Goal: Transaction & Acquisition: Purchase product/service

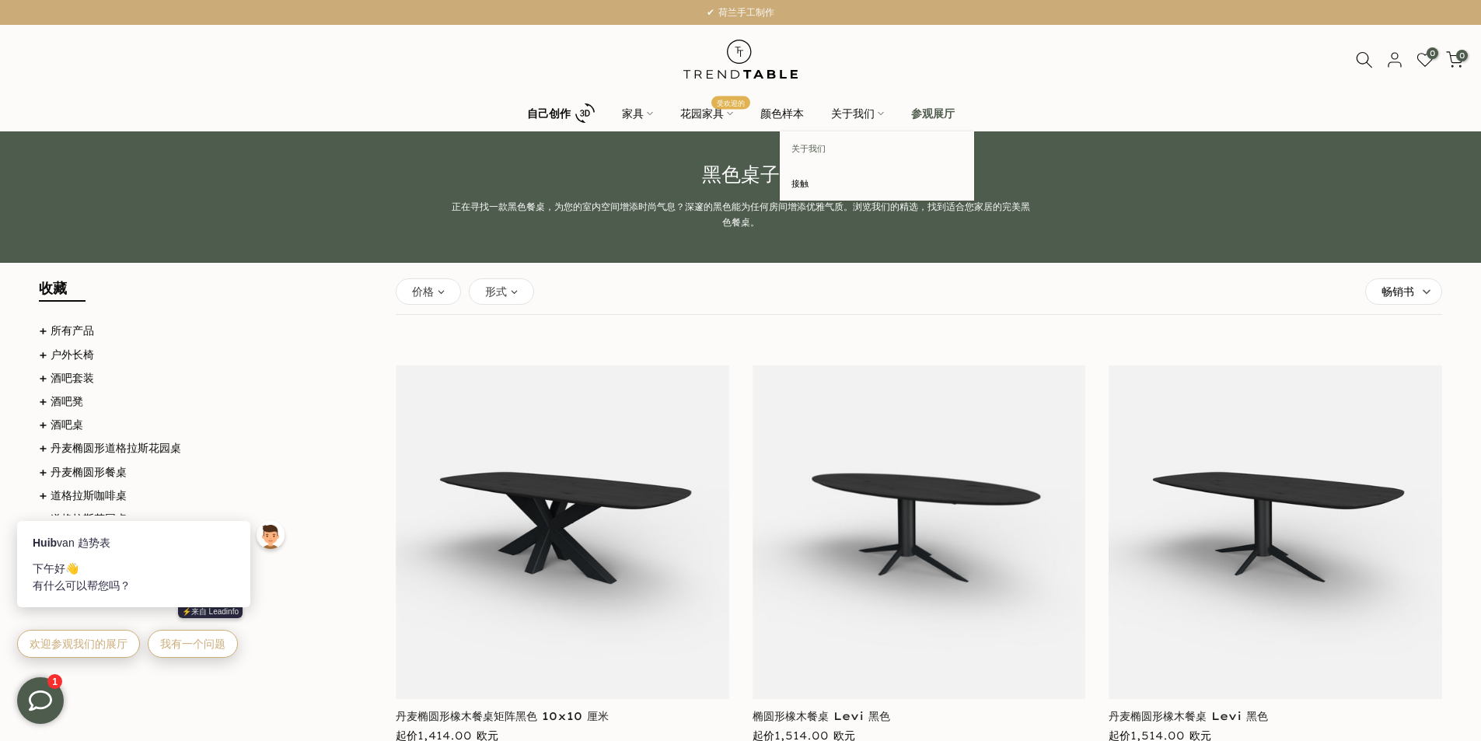
click at [810, 154] on font "关于我们" at bounding box center [809, 148] width 34 height 11
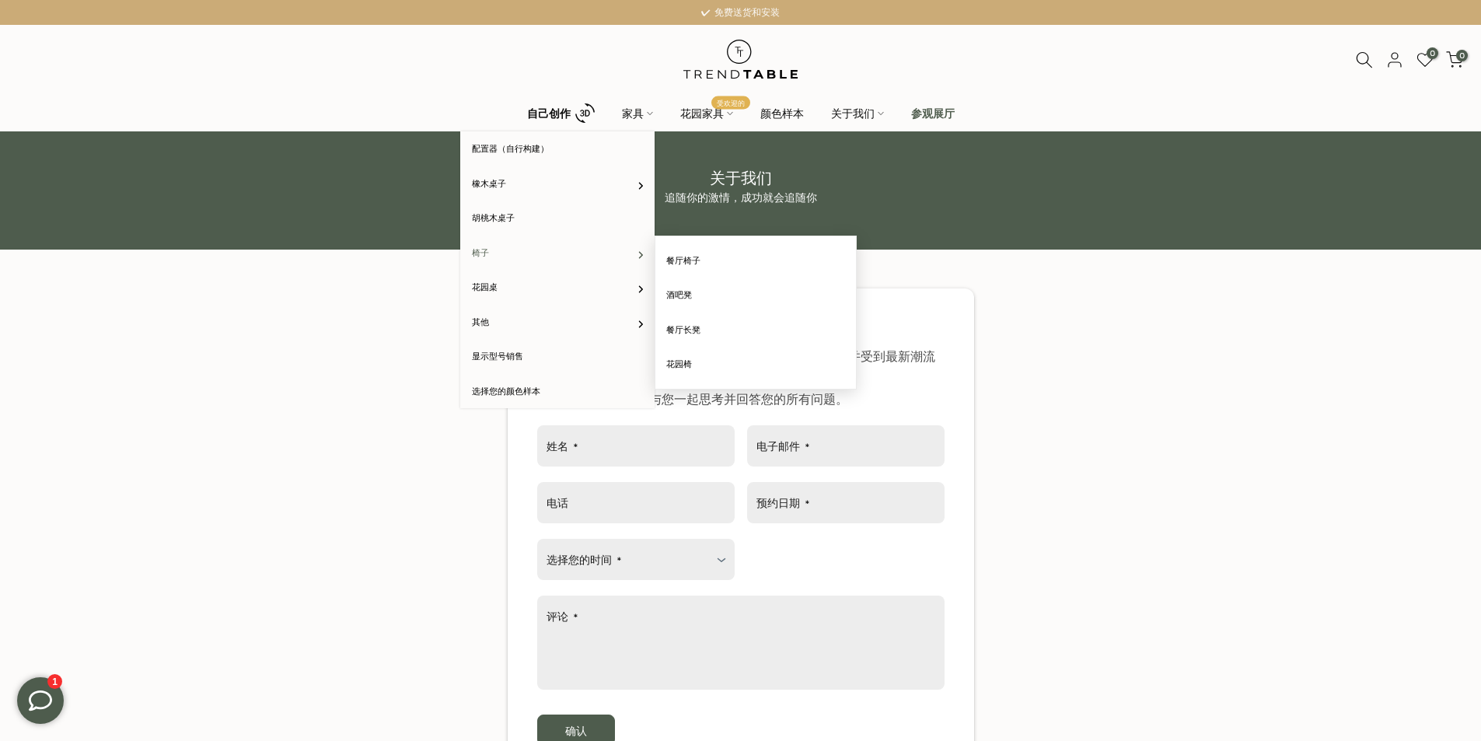
click at [521, 255] on link "椅子" at bounding box center [557, 253] width 194 height 35
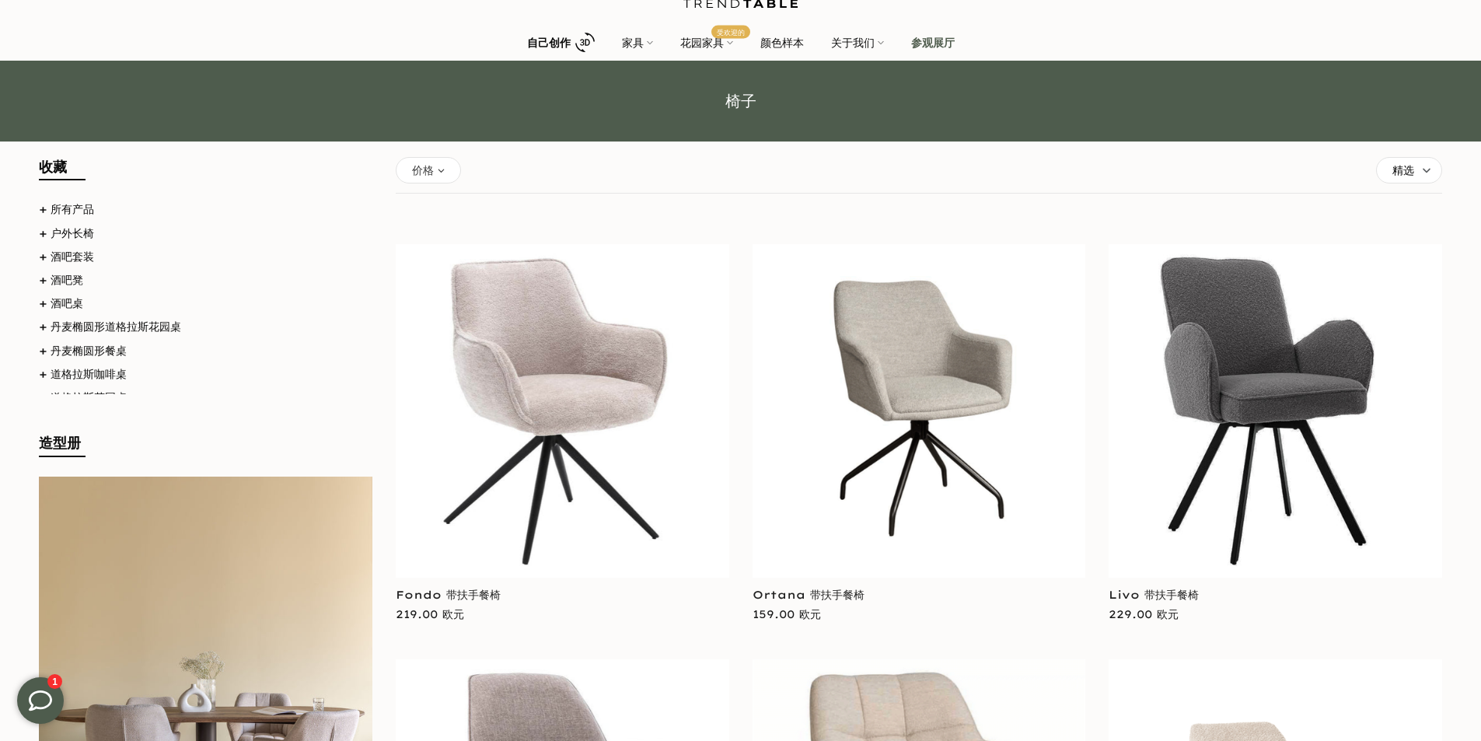
scroll to position [156, 0]
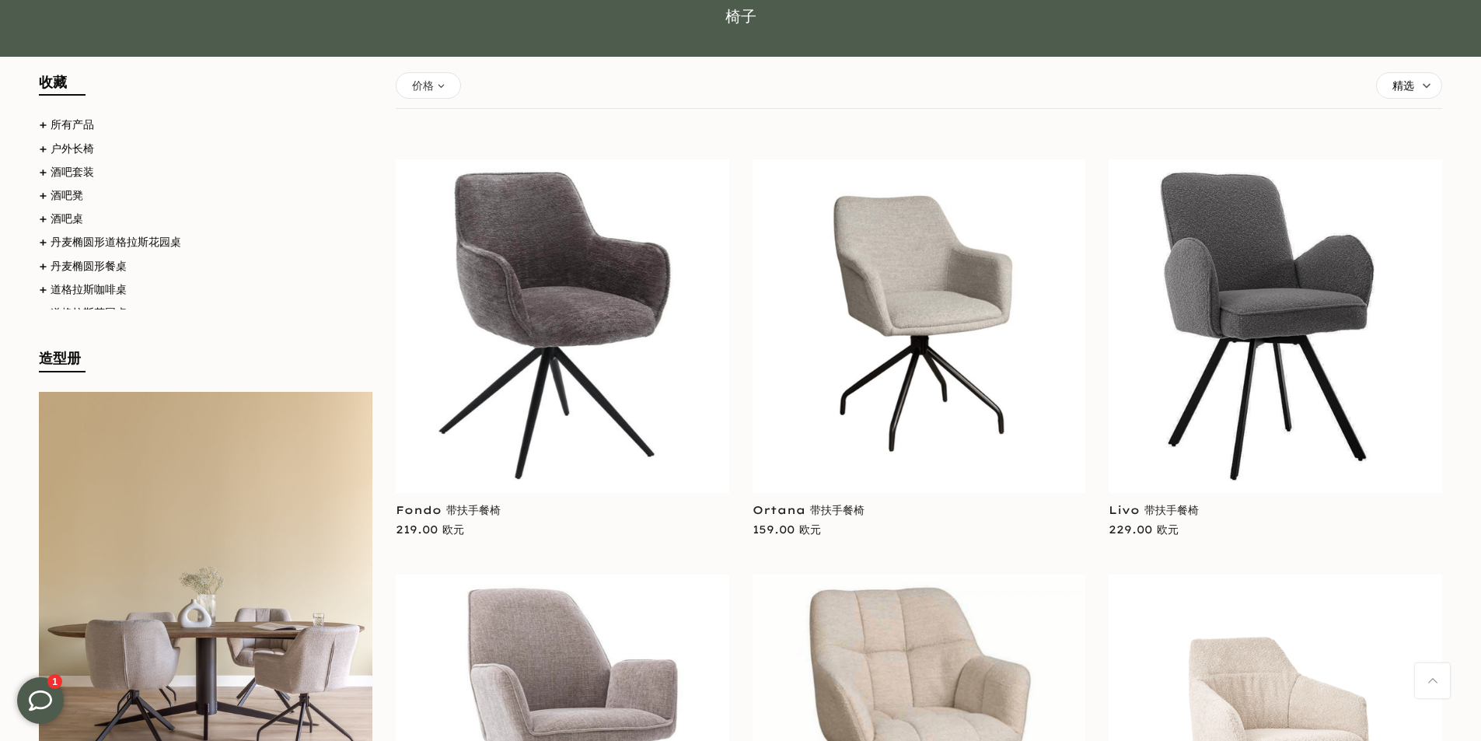
click at [596, 292] on img at bounding box center [563, 326] width 334 height 334
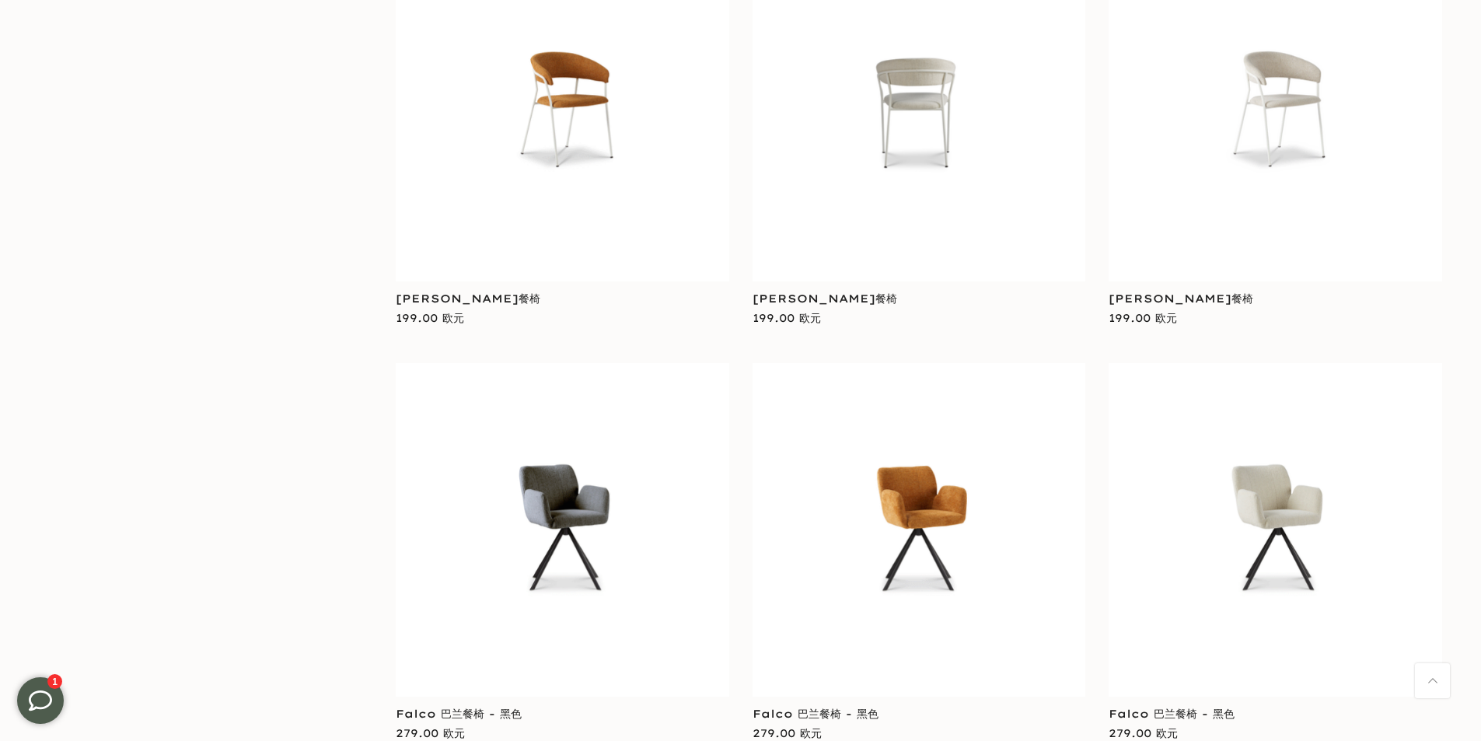
scroll to position [3110, 0]
